Goal: Information Seeking & Learning: Learn about a topic

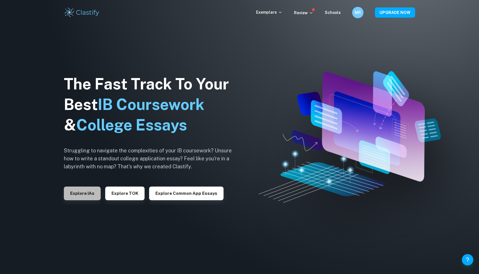
click at [87, 195] on button "Explore IAs" at bounding box center [82, 194] width 37 height 14
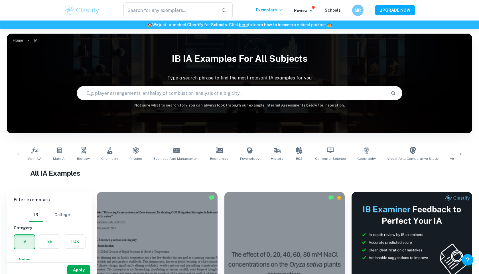
scroll to position [12, 0]
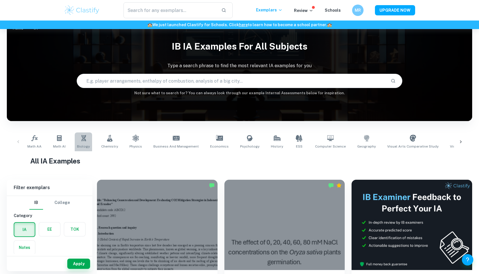
click at [82, 142] on link "Biology" at bounding box center [83, 141] width 17 height 19
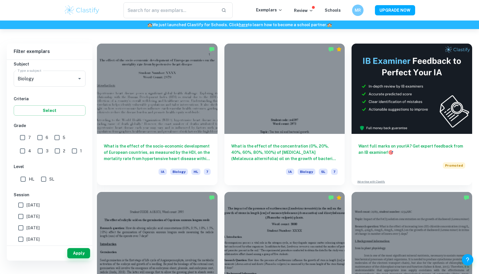
scroll to position [150, 0]
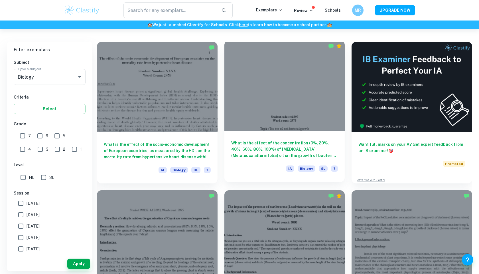
click at [292, 90] on div at bounding box center [284, 85] width 121 height 90
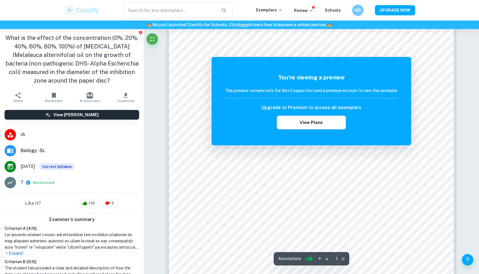
scroll to position [3, 0]
click at [301, 122] on button "View Plans" at bounding box center [311, 123] width 69 height 14
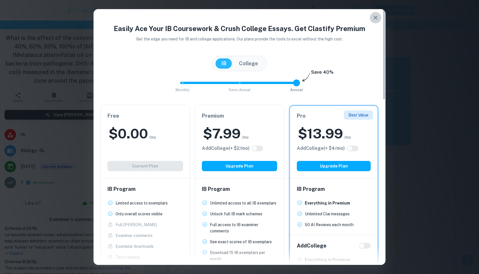
click at [373, 15] on icon "button" at bounding box center [375, 17] width 7 height 7
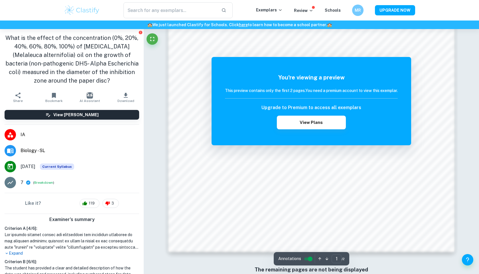
scroll to position [608, 0]
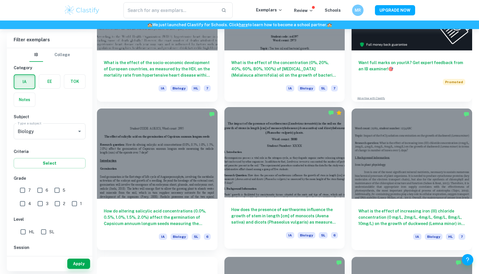
scroll to position [240, 0]
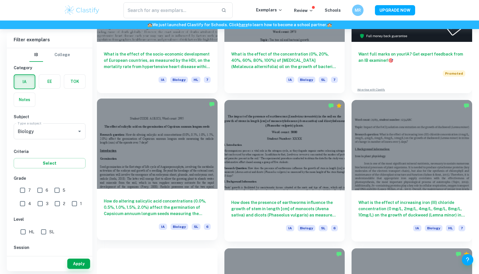
click at [187, 182] on div at bounding box center [157, 144] width 121 height 90
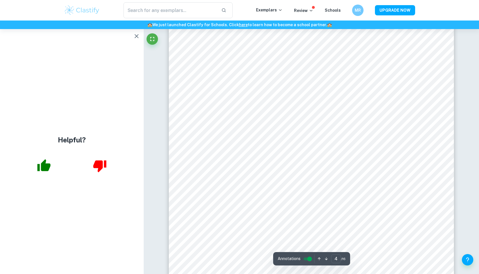
scroll to position [1394, 0]
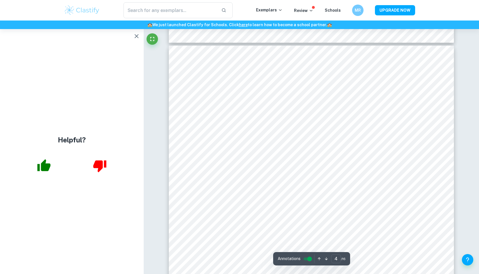
type input "3"
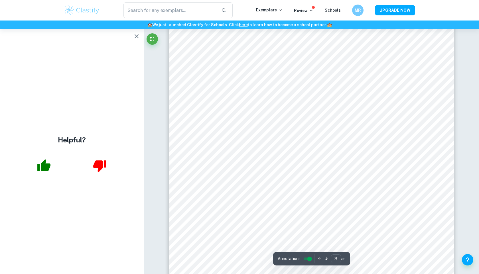
scroll to position [966, 0]
